Goal: Navigation & Orientation: Find specific page/section

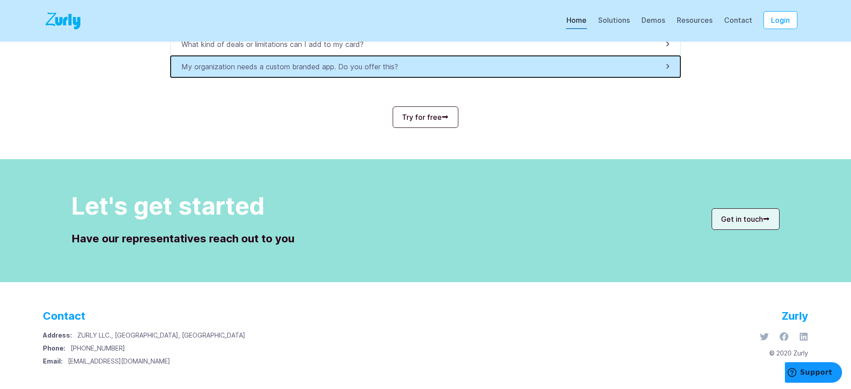
click at [294, 67] on p "My organization needs a custom branded app. Do you offer this?" at bounding box center [292, 66] width 222 height 11
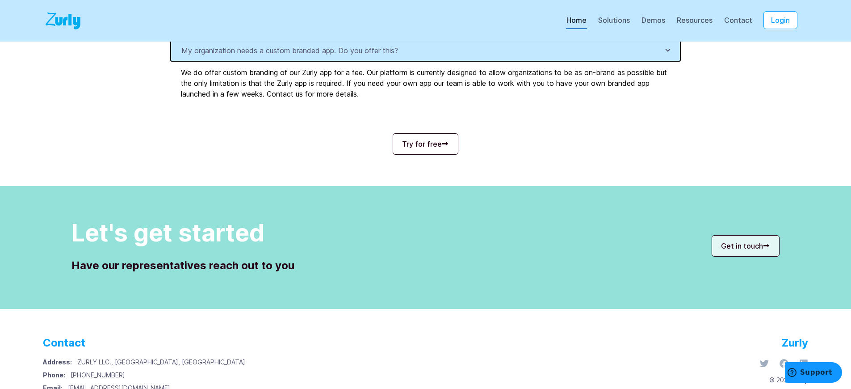
click at [294, 56] on p "My organization needs a custom branded app. Do you offer this?" at bounding box center [292, 50] width 222 height 11
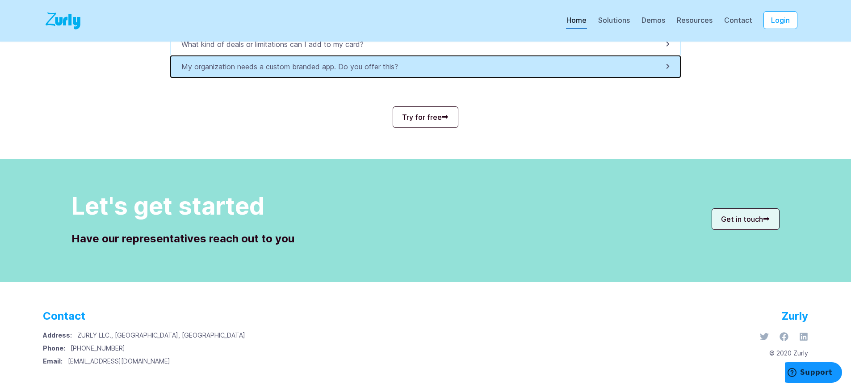
click at [294, 67] on p "My organization needs a custom branded app. Do you offer this?" at bounding box center [292, 66] width 222 height 11
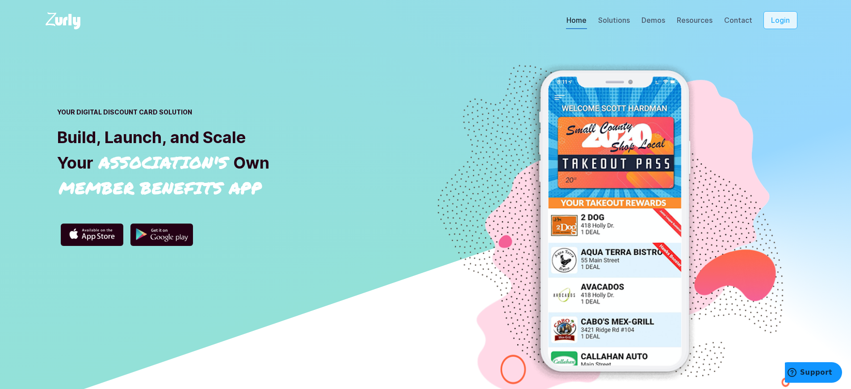
click at [787, 20] on button "Login" at bounding box center [781, 20] width 34 height 18
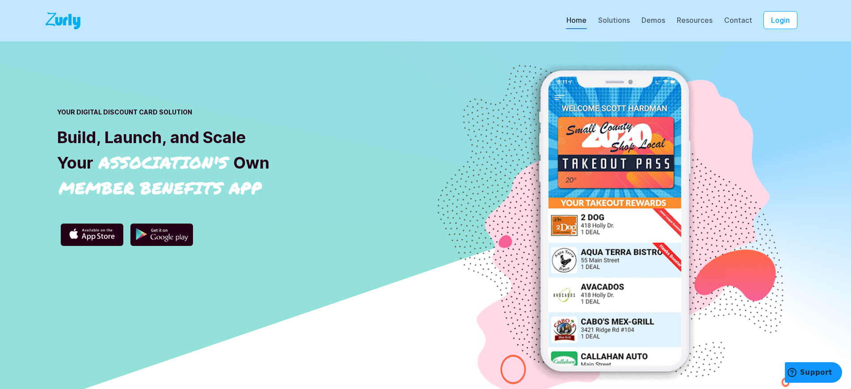
scroll to position [3081, 0]
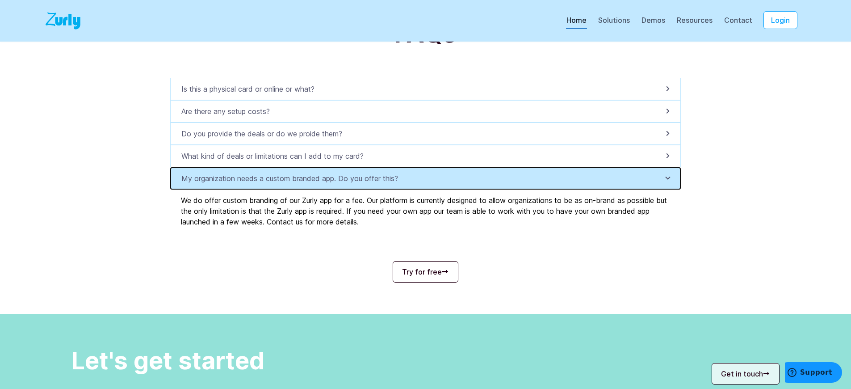
click at [294, 184] on p "My organization needs a custom branded app. Do you offer this?" at bounding box center [292, 178] width 222 height 11
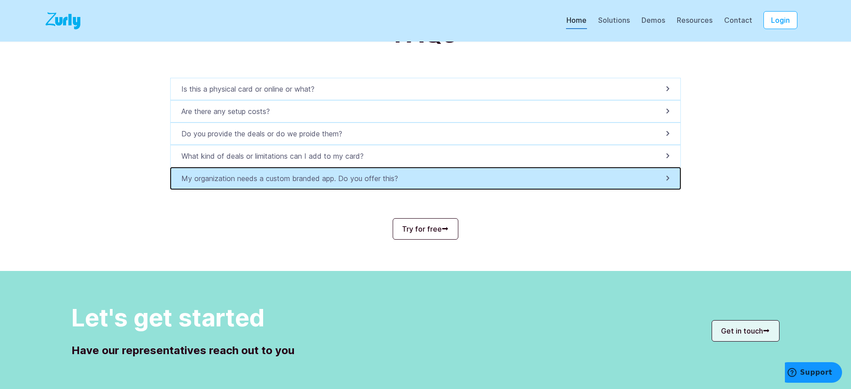
click at [294, 184] on p "My organization needs a custom branded app. Do you offer this?" at bounding box center [292, 178] width 222 height 11
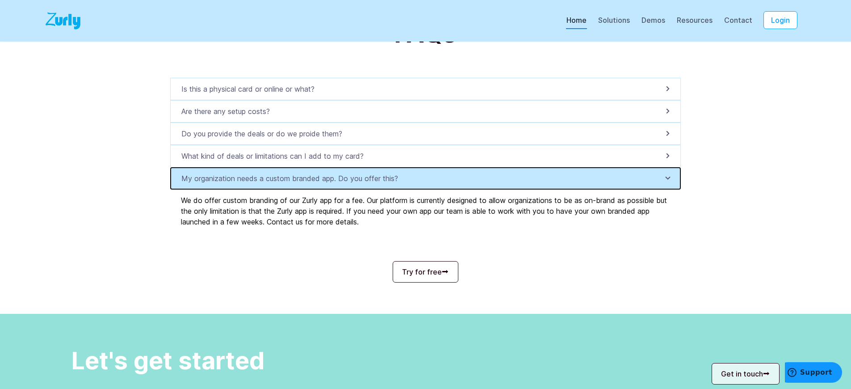
click at [294, 184] on p "My organization needs a custom branded app. Do you offer this?" at bounding box center [292, 178] width 222 height 11
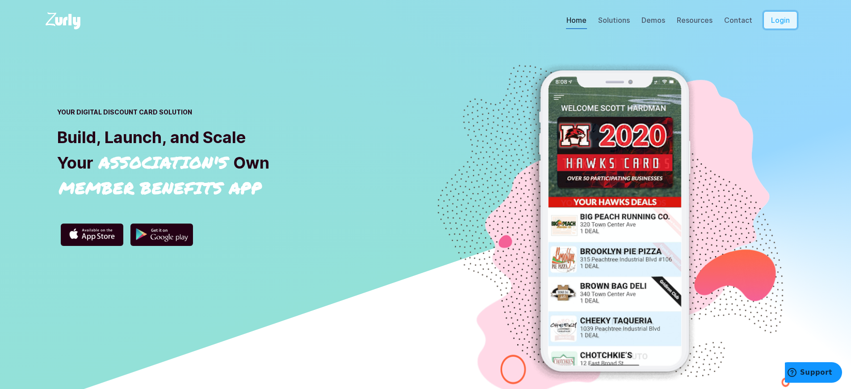
click at [787, 20] on button "Login" at bounding box center [781, 20] width 34 height 18
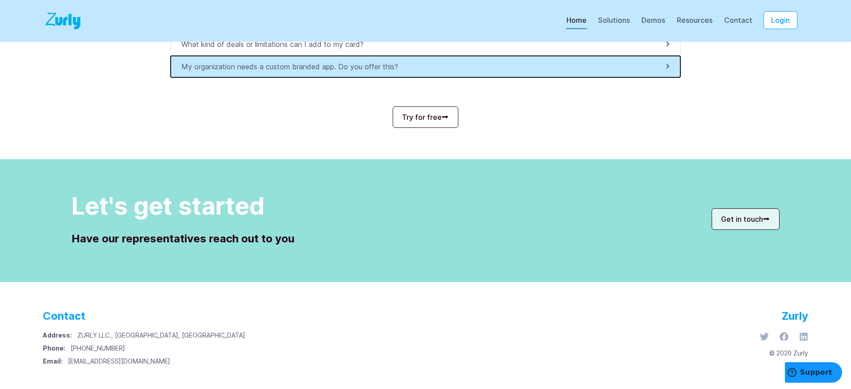
click at [294, 67] on p "My organization needs a custom branded app. Do you offer this?" at bounding box center [292, 66] width 222 height 11
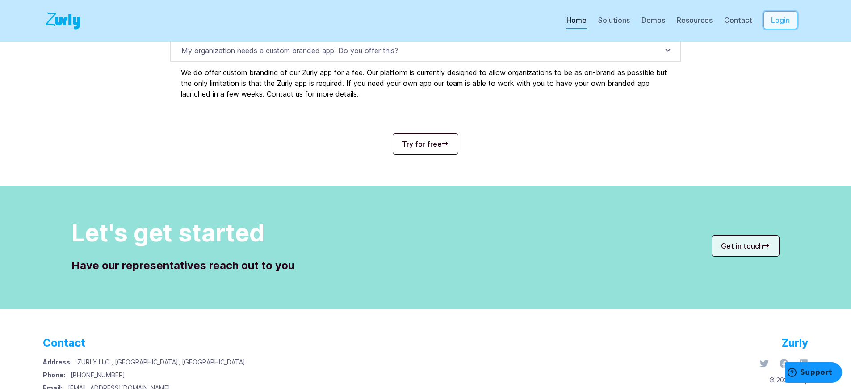
click at [787, 20] on button "Login" at bounding box center [781, 20] width 34 height 18
